Goal: Use online tool/utility: Utilize a website feature to perform a specific function

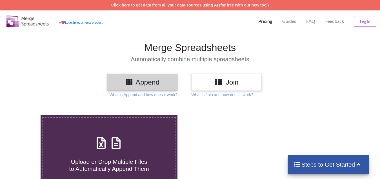
click at [124, 146] on span at bounding box center [109, 143] width 30 height 13
click at [25, 115] on input "Upload or Drop Multiple Files to Automatically Append Them" at bounding box center [25, 115] width 0 height 0
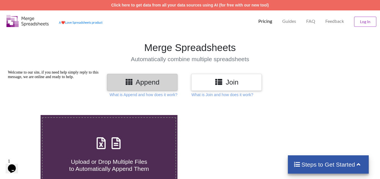
click at [27, 79] on div "Welcome to our site, if you need help simply reply to this message, we are onli…" at bounding box center [58, 74] width 101 height 9
click at [115, 160] on span "Upload or Drop Multiple Files to Automatically Append Them" at bounding box center [109, 165] width 80 height 14
click at [25, 115] on input "Upload or Drop Multiple Files to Automatically Append Them" at bounding box center [25, 115] width 0 height 0
type input "C:\fakepath\Copy - 13(1).xlsx"
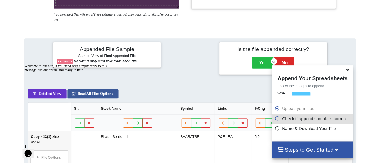
scroll to position [106, 0]
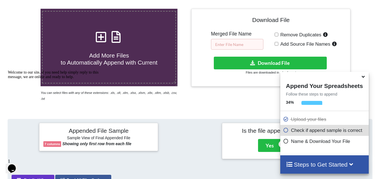
click at [251, 45] on input "text" at bounding box center [237, 44] width 52 height 11
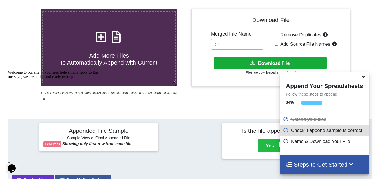
type input "24"
click at [278, 64] on button "Download File" at bounding box center [270, 63] width 113 height 13
